Goal: Task Accomplishment & Management: Use online tool/utility

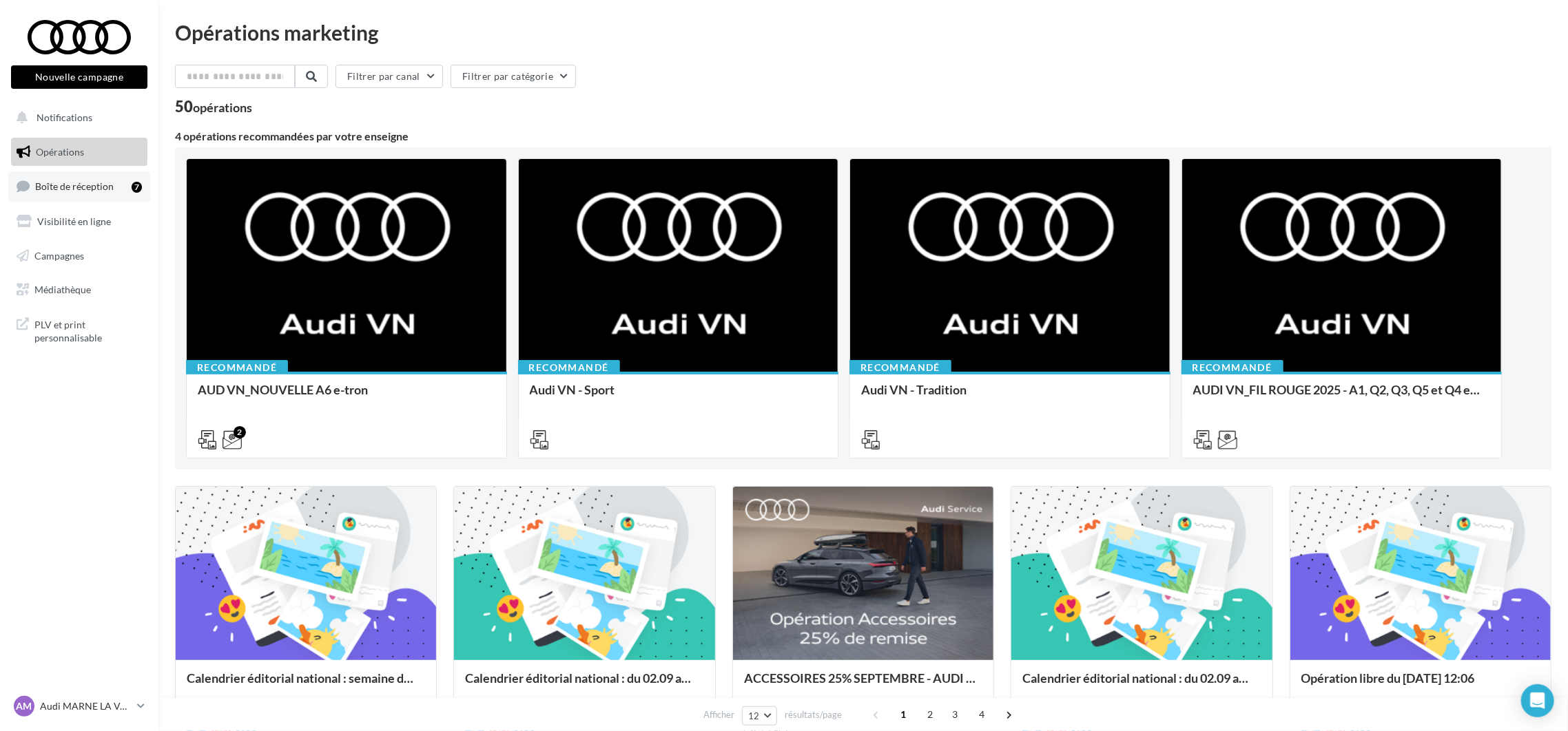
click at [70, 183] on span "Boîte de réception" at bounding box center [74, 186] width 78 height 12
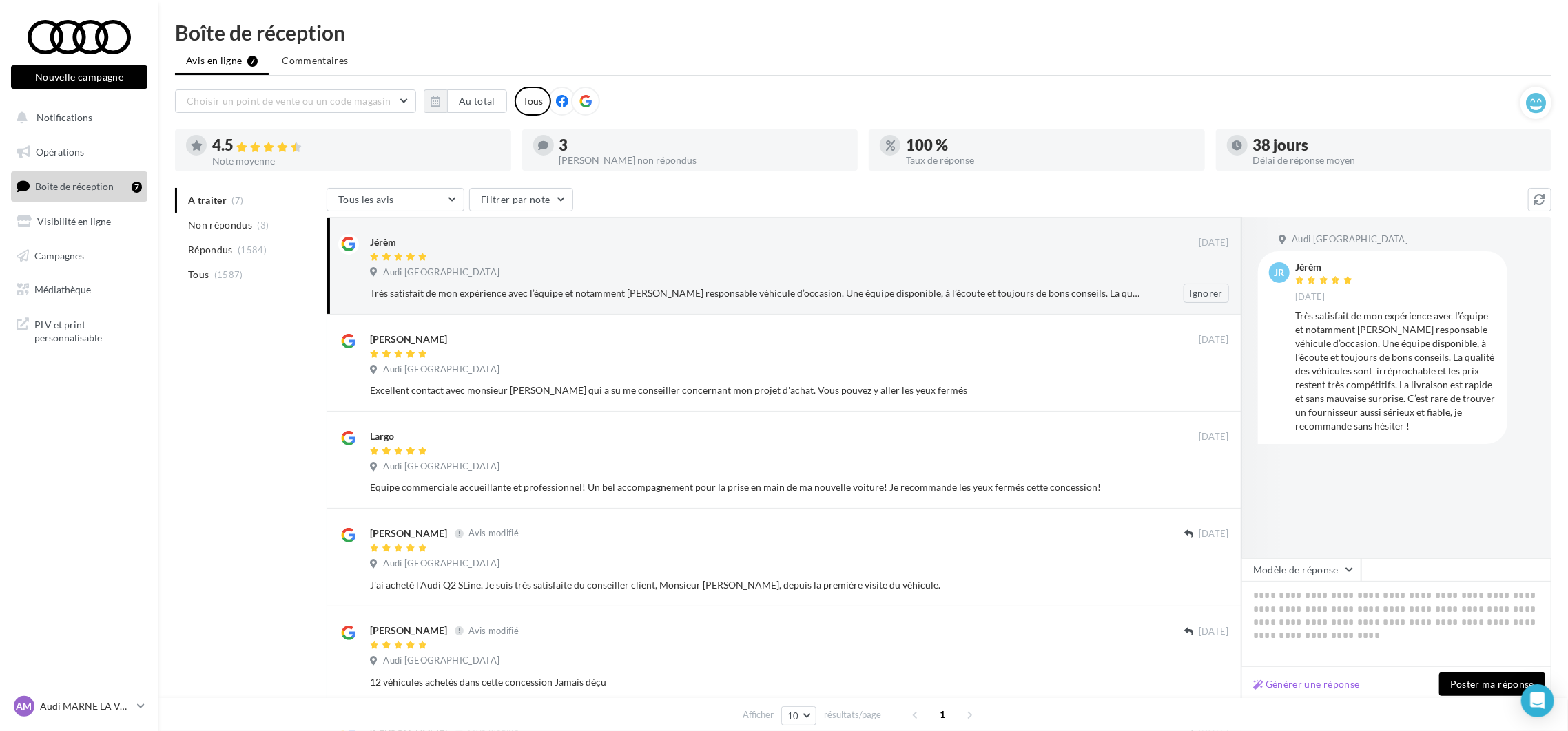
click at [648, 262] on div at bounding box center [784, 258] width 829 height 12
click at [746, 276] on div "Audi [GEOGRAPHIC_DATA]" at bounding box center [799, 274] width 859 height 15
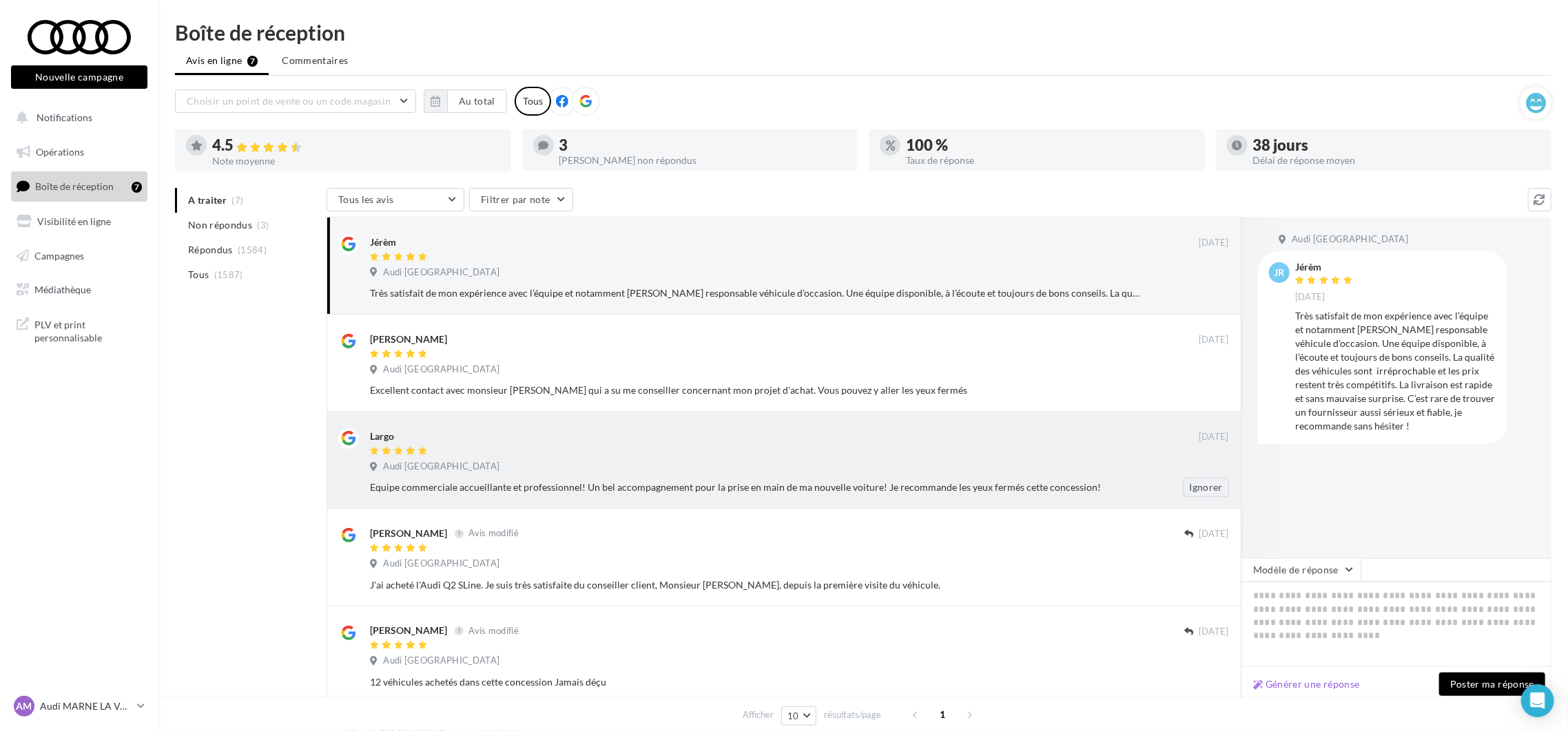
click at [680, 453] on div at bounding box center [784, 452] width 829 height 12
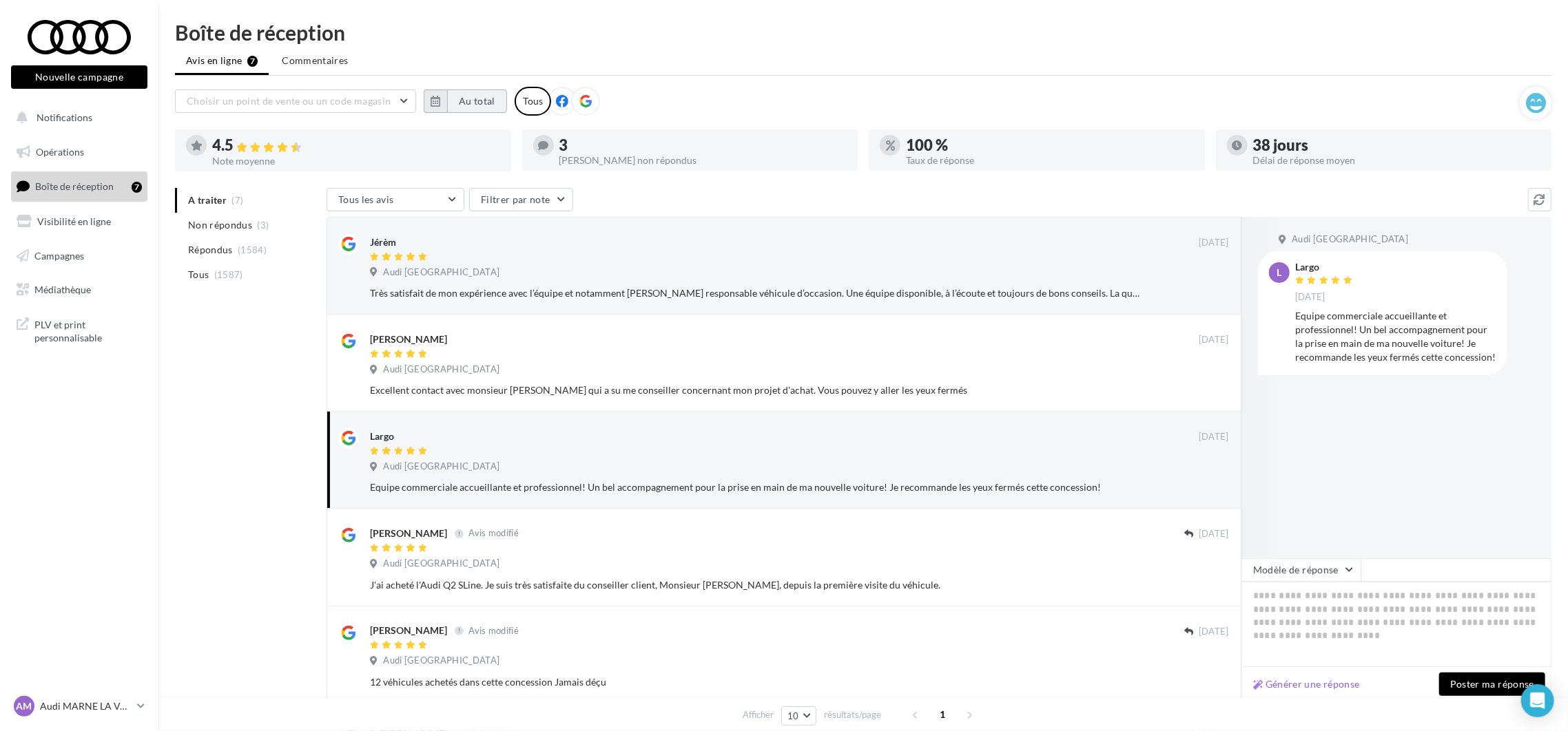
click at [483, 101] on button "Au total" at bounding box center [477, 101] width 60 height 23
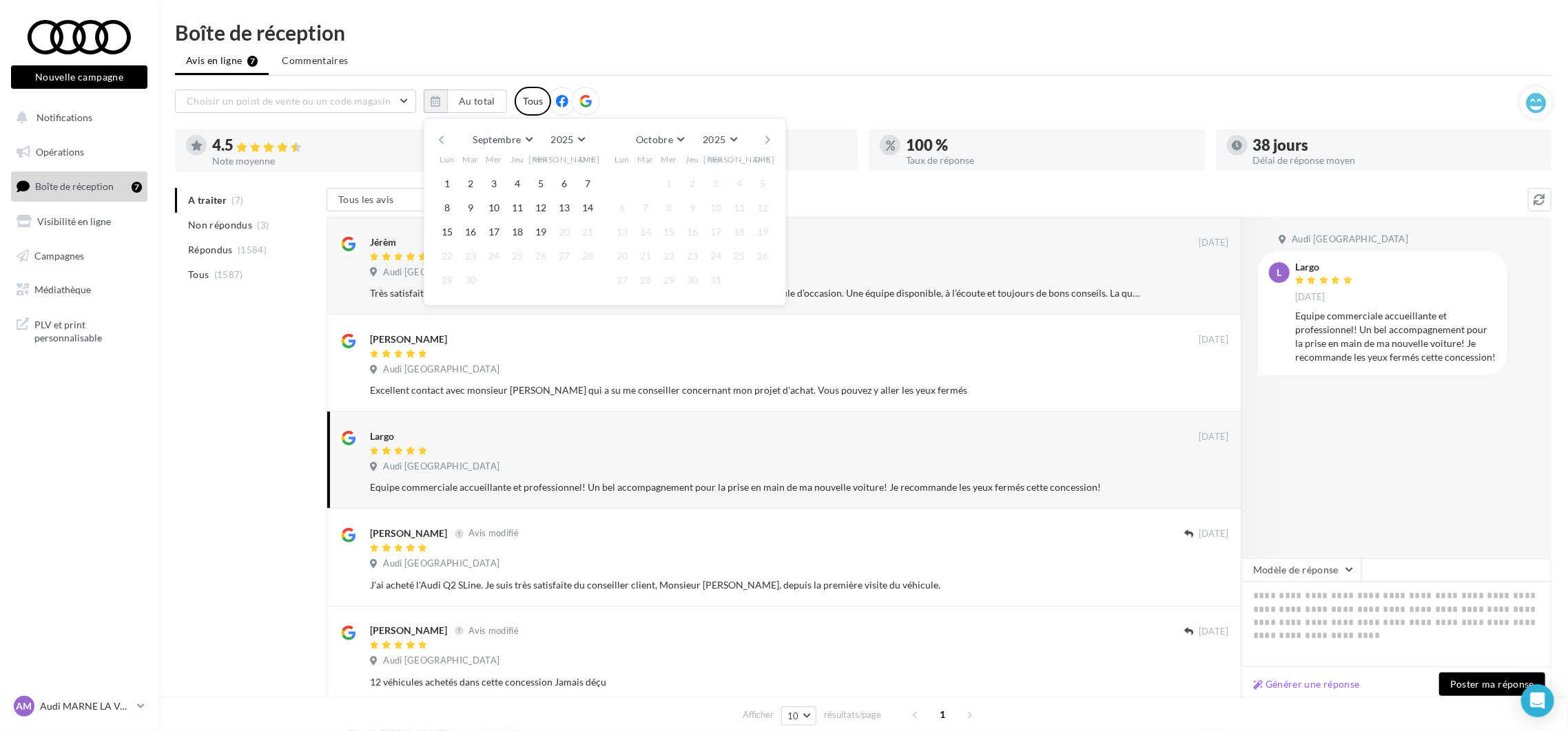
click at [443, 137] on button "button" at bounding box center [441, 140] width 12 height 20
click at [441, 137] on button "button" at bounding box center [441, 140] width 12 height 20
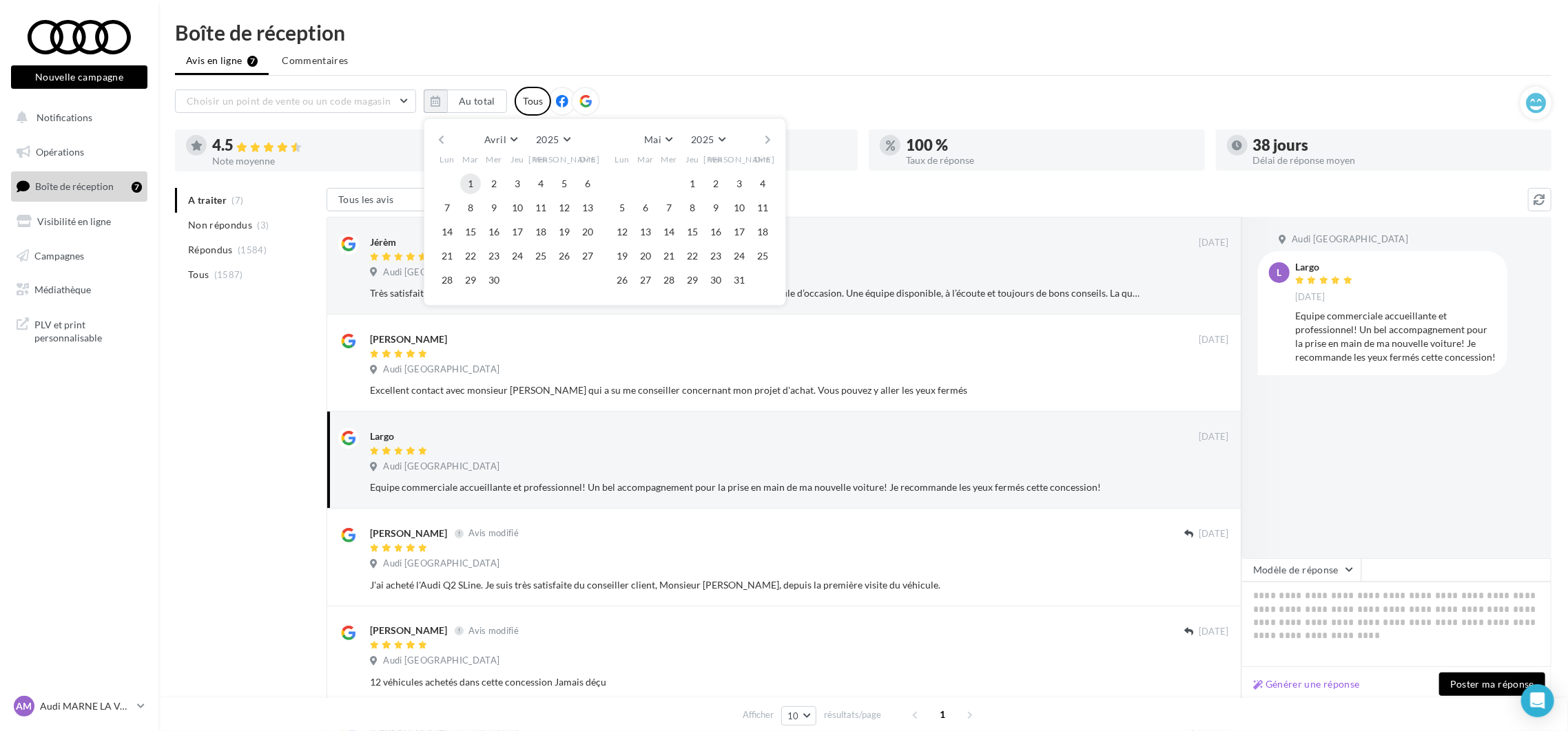
click at [470, 181] on button "1" at bounding box center [470, 183] width 20 height 20
click at [767, 140] on button "button" at bounding box center [769, 140] width 12 height 20
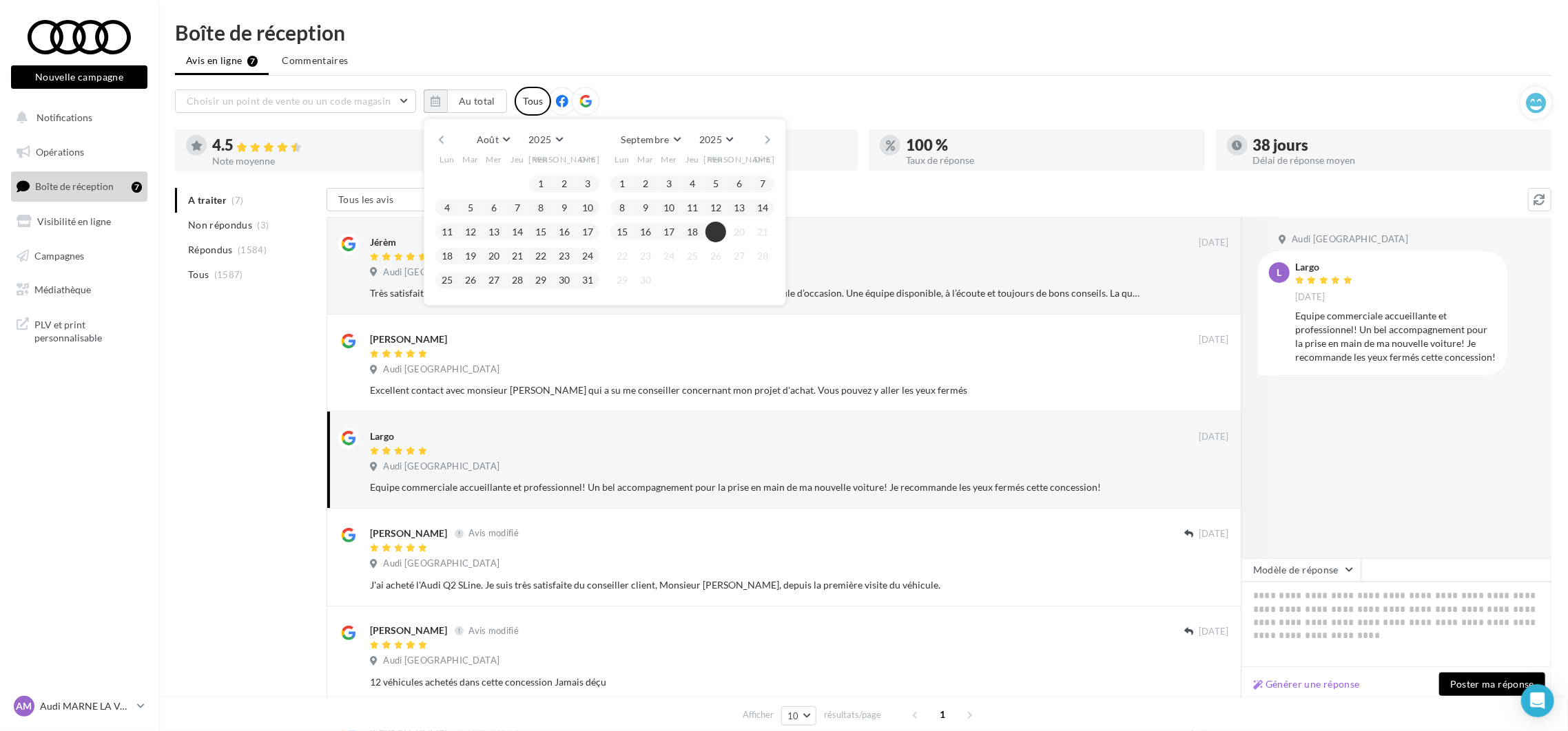
click at [717, 231] on button "19" at bounding box center [716, 231] width 20 height 20
